Goal: Task Accomplishment & Management: Use online tool/utility

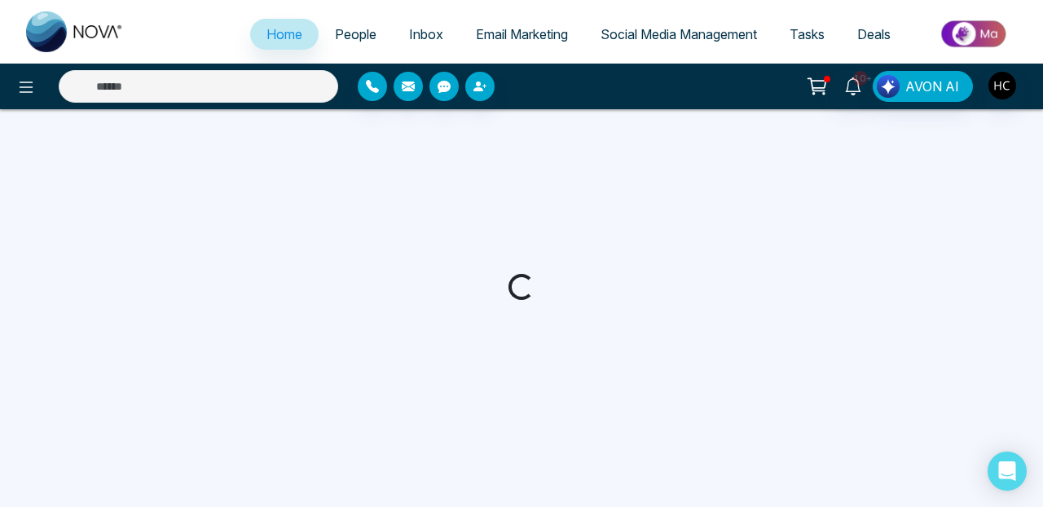
select select "*"
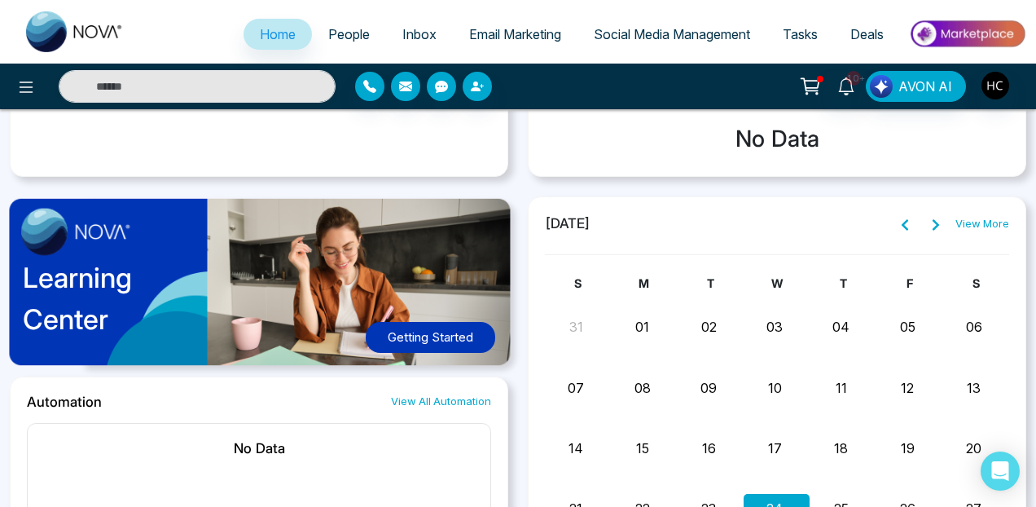
scroll to position [611, 0]
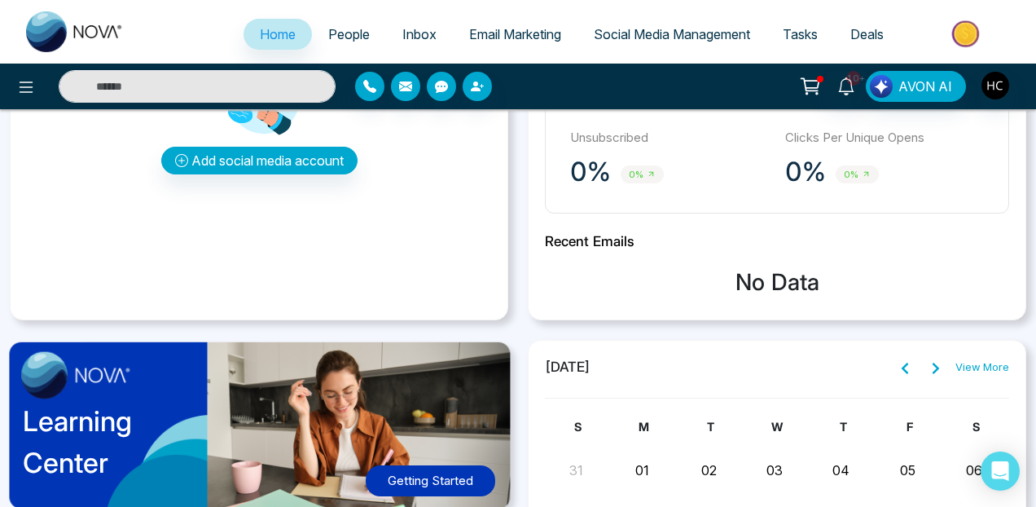
click at [491, 50] on li "Email Marketing" at bounding box center [515, 35] width 125 height 33
click at [495, 29] on span "Email Marketing" at bounding box center [515, 34] width 92 height 16
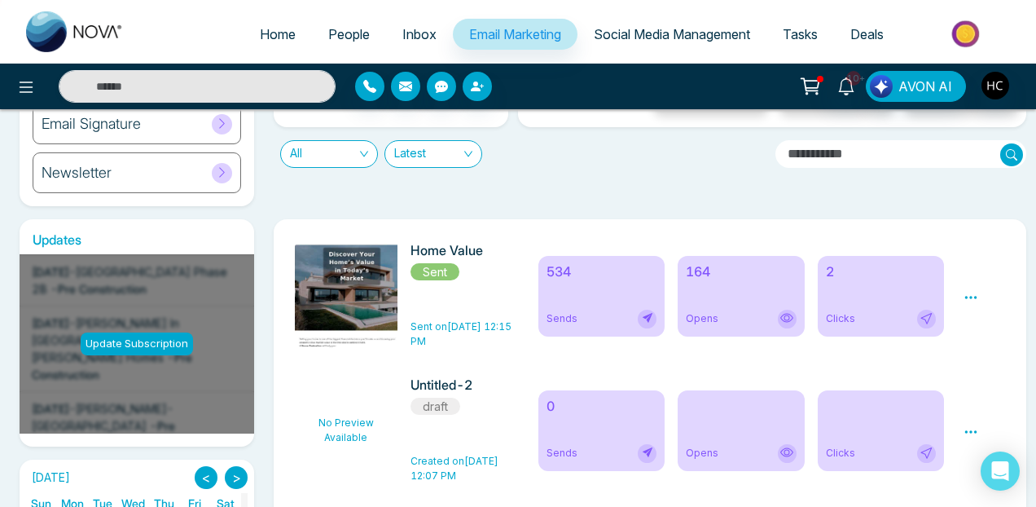
scroll to position [236, 0]
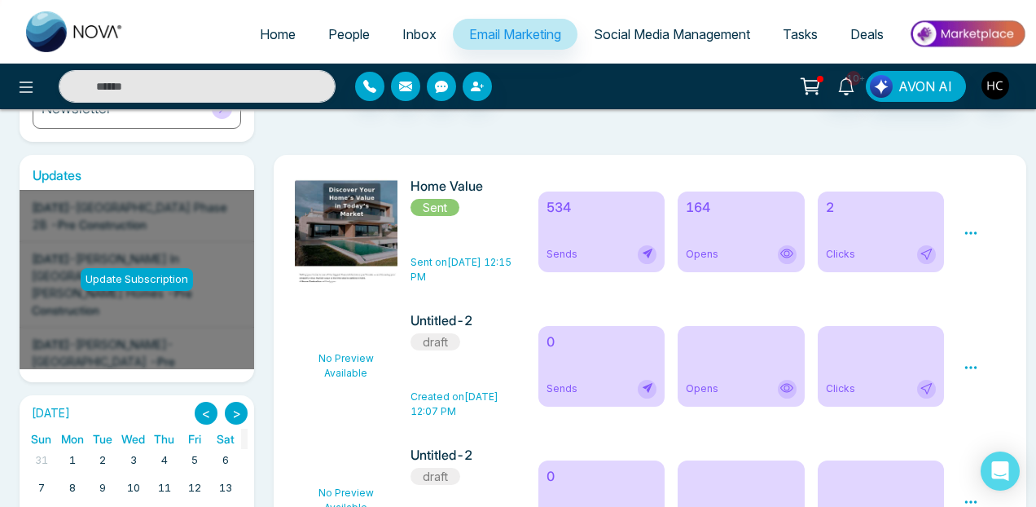
click at [848, 256] on span "Clicks" at bounding box center [840, 254] width 29 height 15
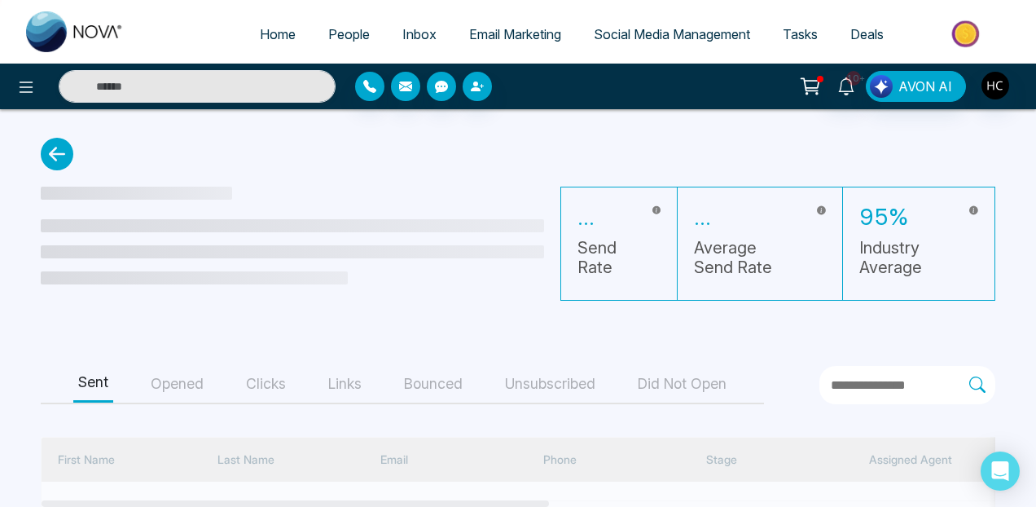
click at [256, 396] on button "Clicks" at bounding box center [266, 384] width 50 height 37
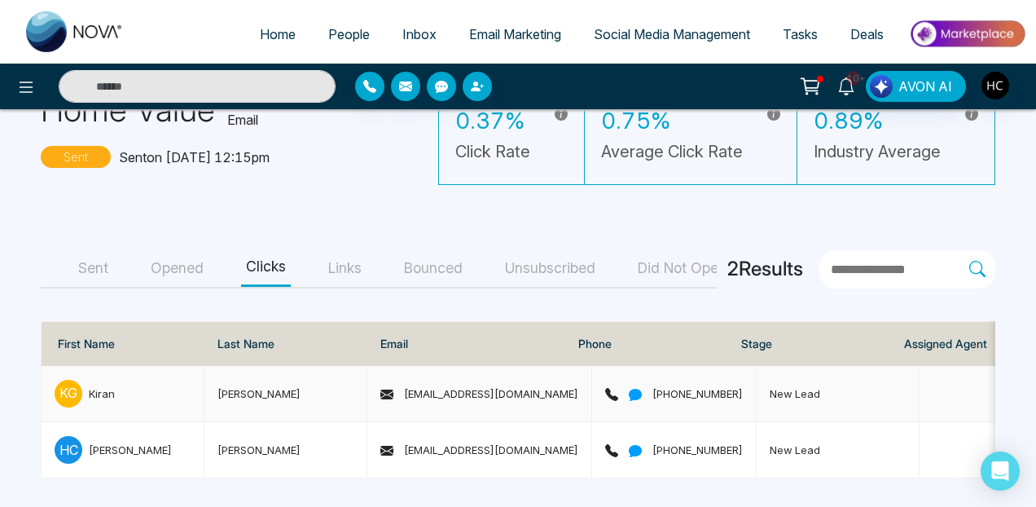
click at [118, 383] on div "[PERSON_NAME]" at bounding box center [123, 394] width 136 height 28
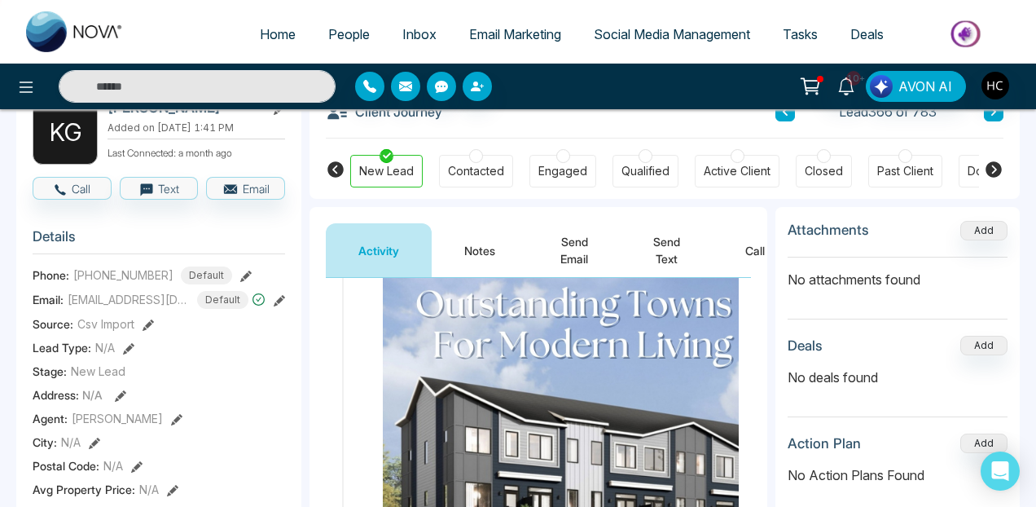
click at [479, 254] on button "Notes" at bounding box center [480, 250] width 96 height 54
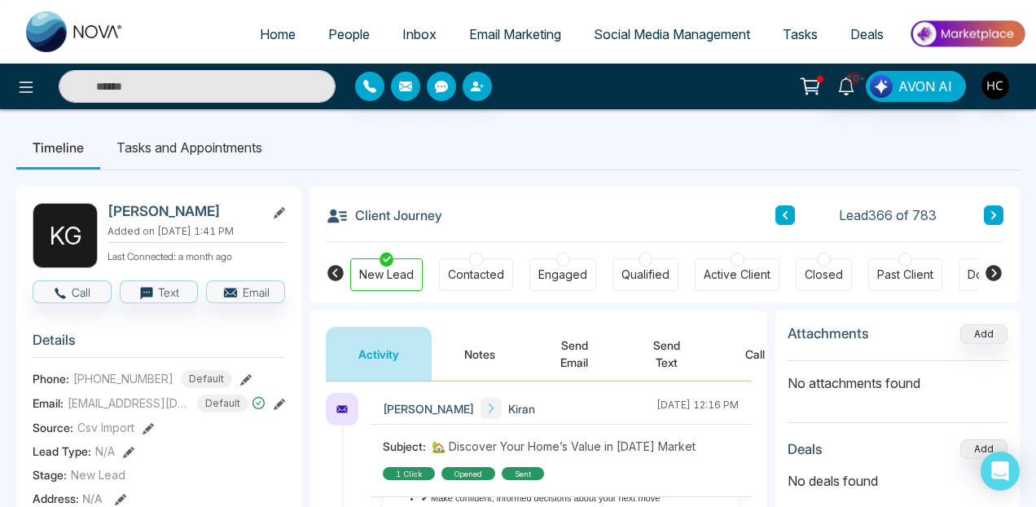
click at [495, 27] on span "Email Marketing" at bounding box center [515, 34] width 92 height 16
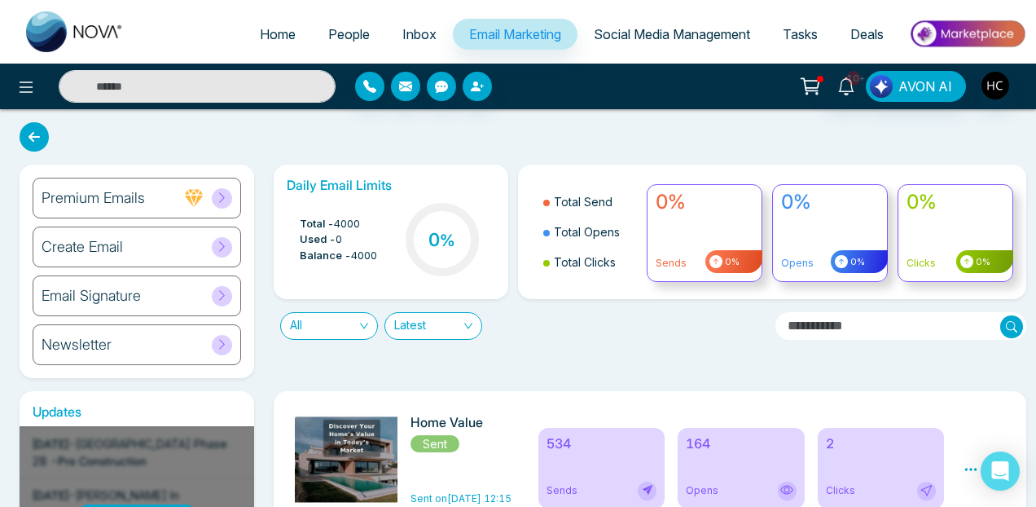
click at [137, 257] on div "Create Email" at bounding box center [137, 247] width 209 height 41
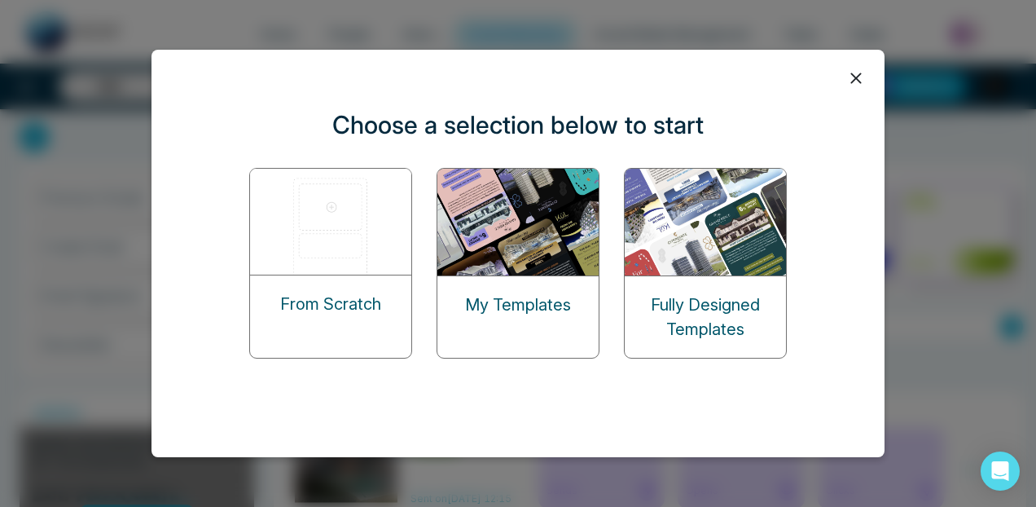
click at [352, 298] on p "From Scratch" at bounding box center [330, 304] width 101 height 24
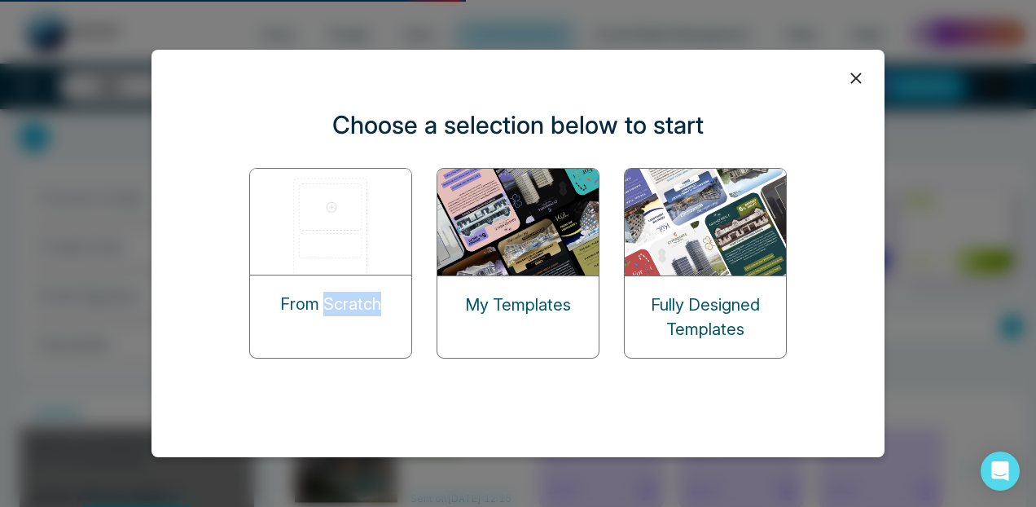
click at [306, 290] on div "From Scratch" at bounding box center [330, 303] width 161 height 57
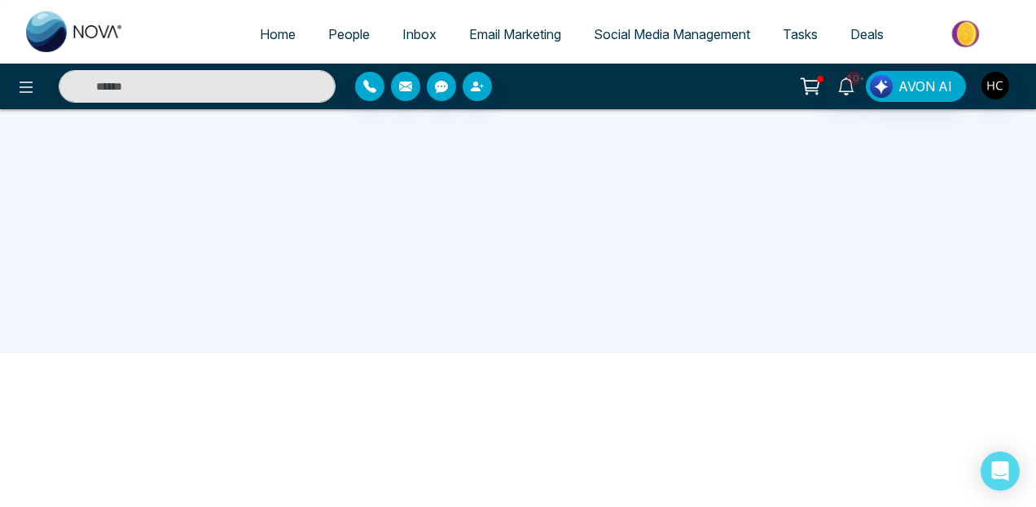
scroll to position [155, 0]
